Goal: Find specific page/section

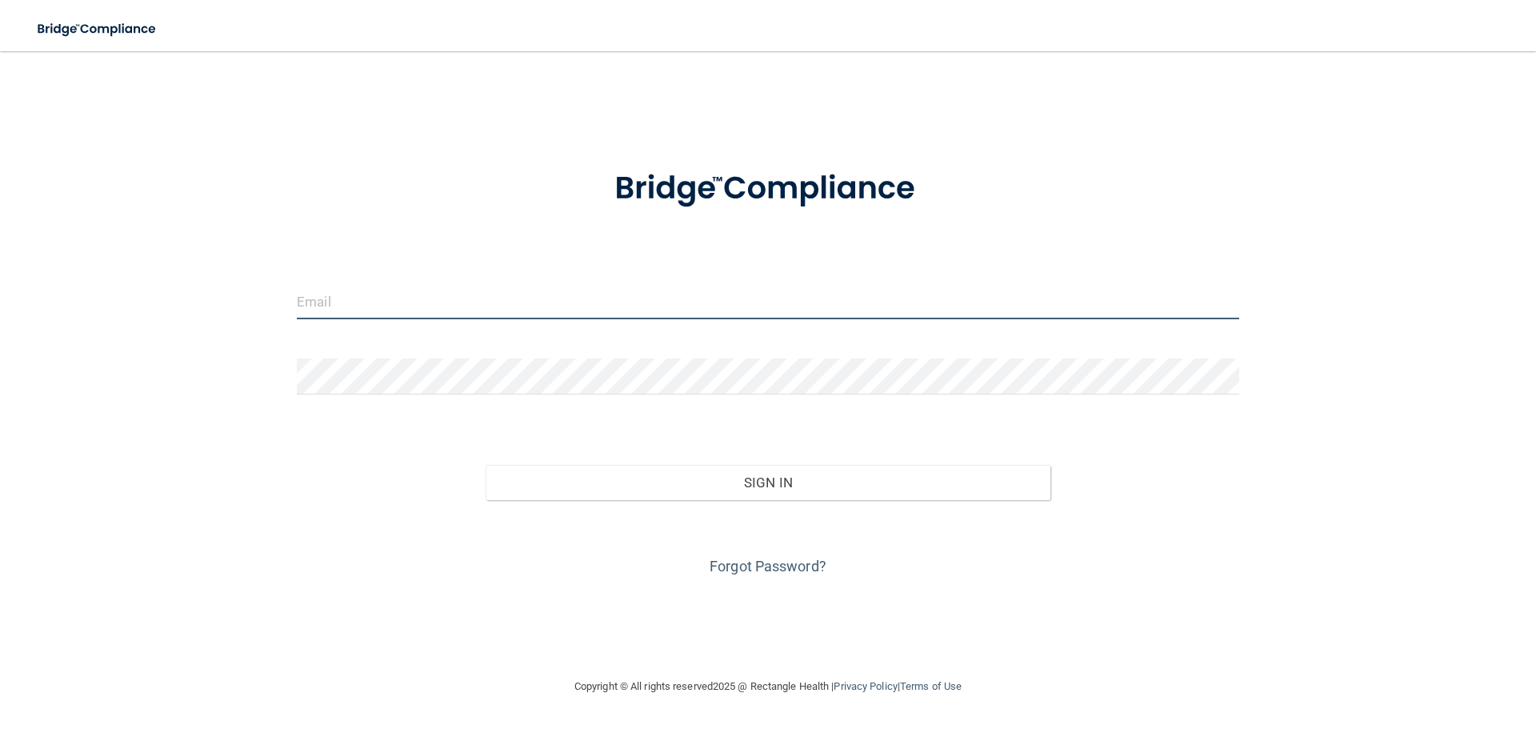
type input "[EMAIL_ADDRESS][DOMAIN_NAME]"
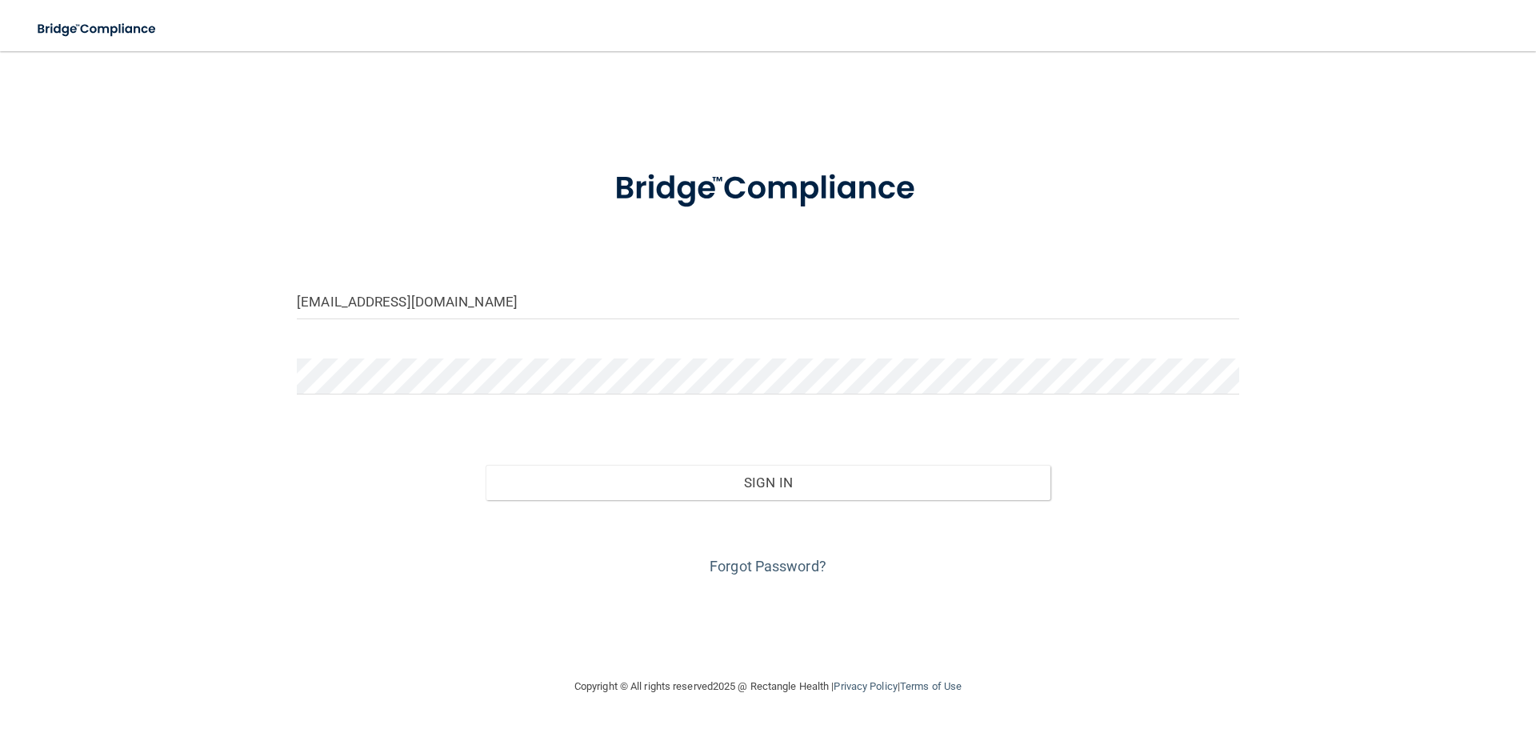
click at [563, 461] on div "Sign In" at bounding box center [768, 466] width 967 height 67
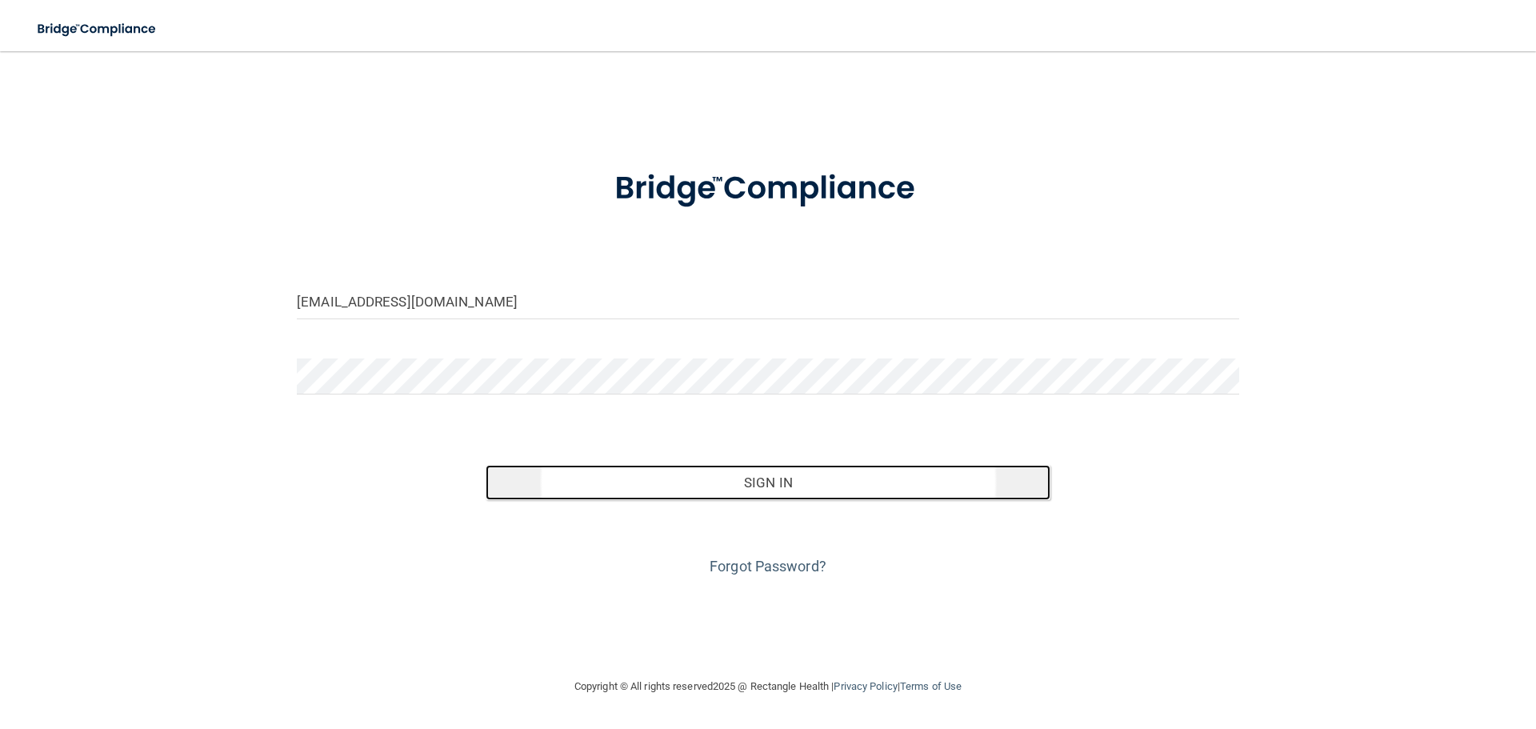
click at [602, 483] on button "Sign In" at bounding box center [769, 482] width 566 height 35
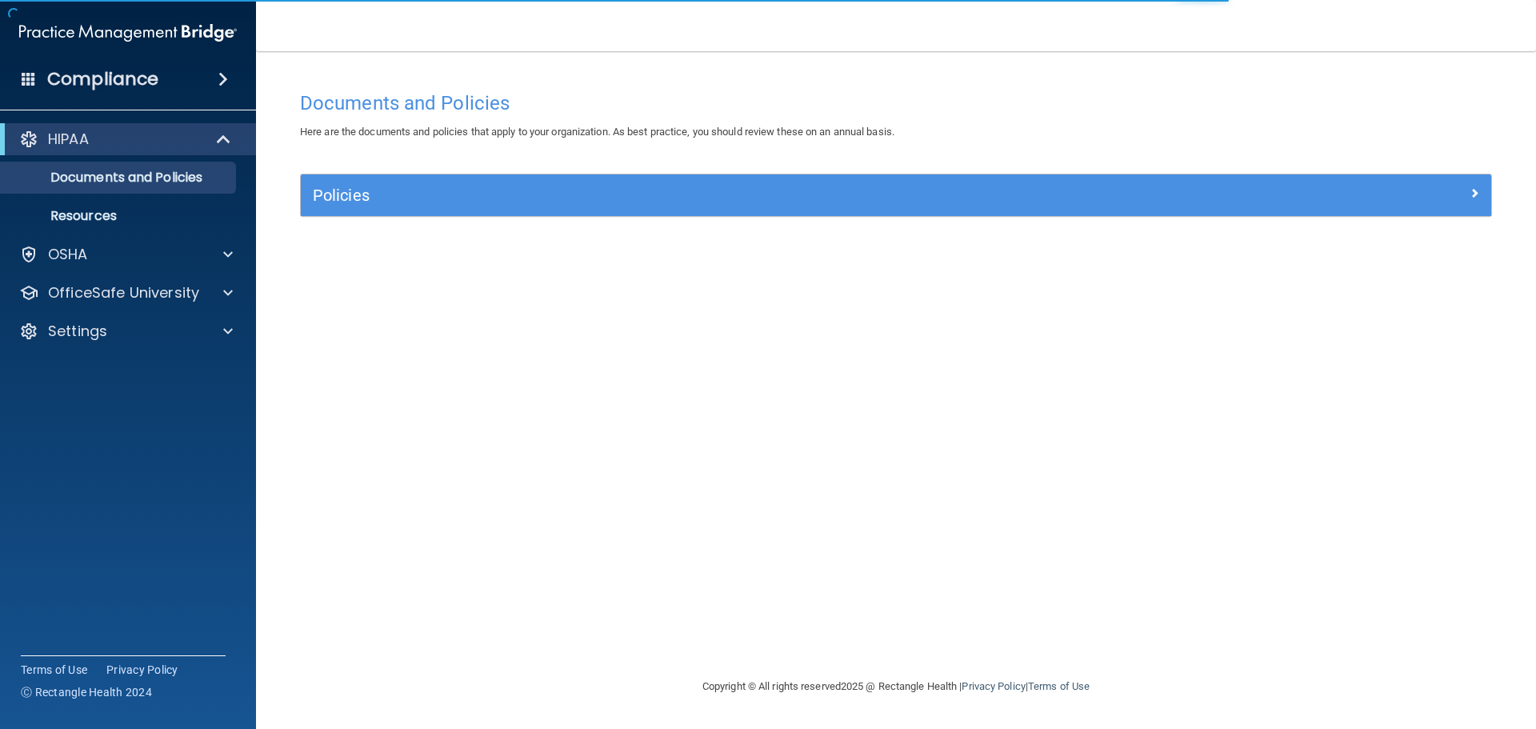
click at [218, 74] on span at bounding box center [223, 79] width 10 height 19
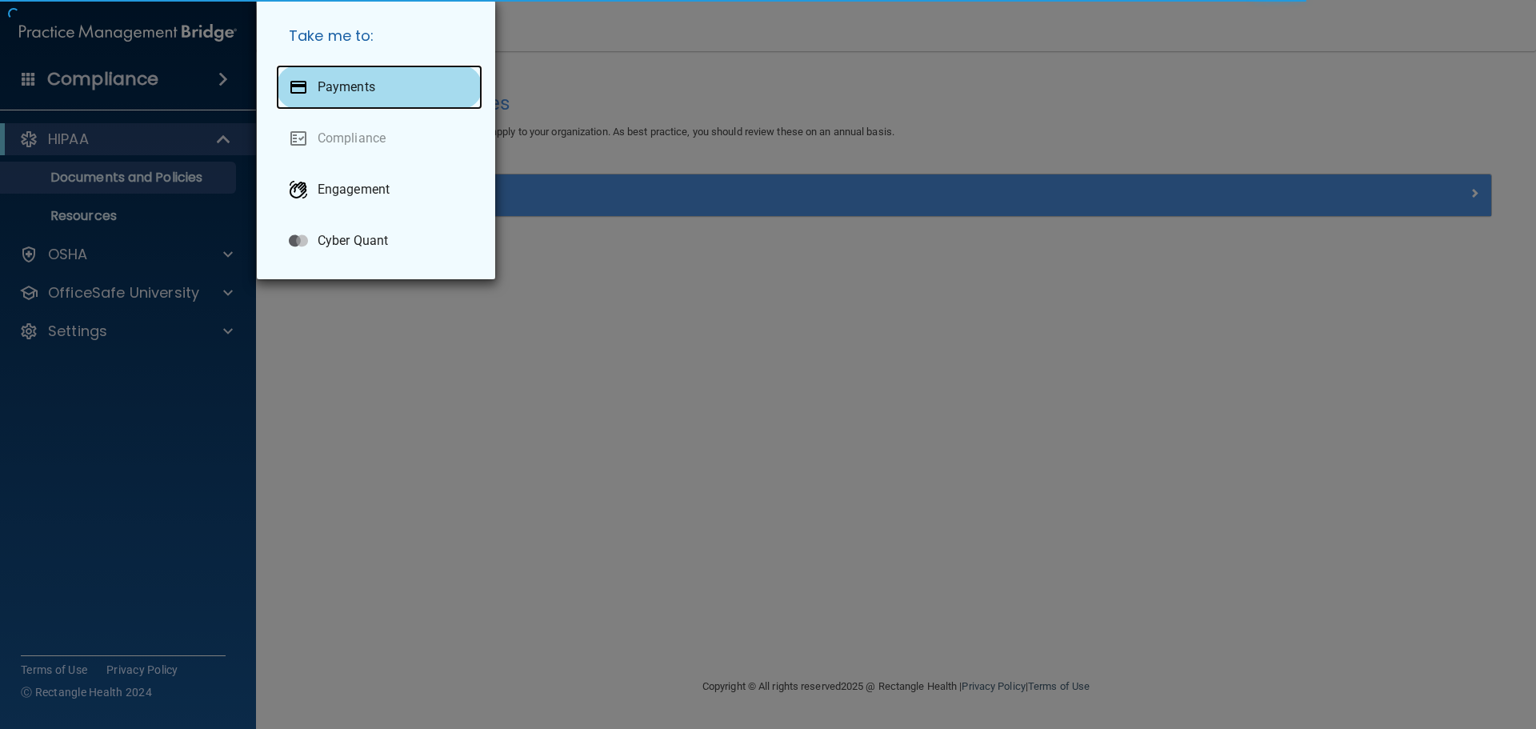
click at [334, 86] on p "Payments" at bounding box center [347, 87] width 58 height 16
